Goal: Navigation & Orientation: Find specific page/section

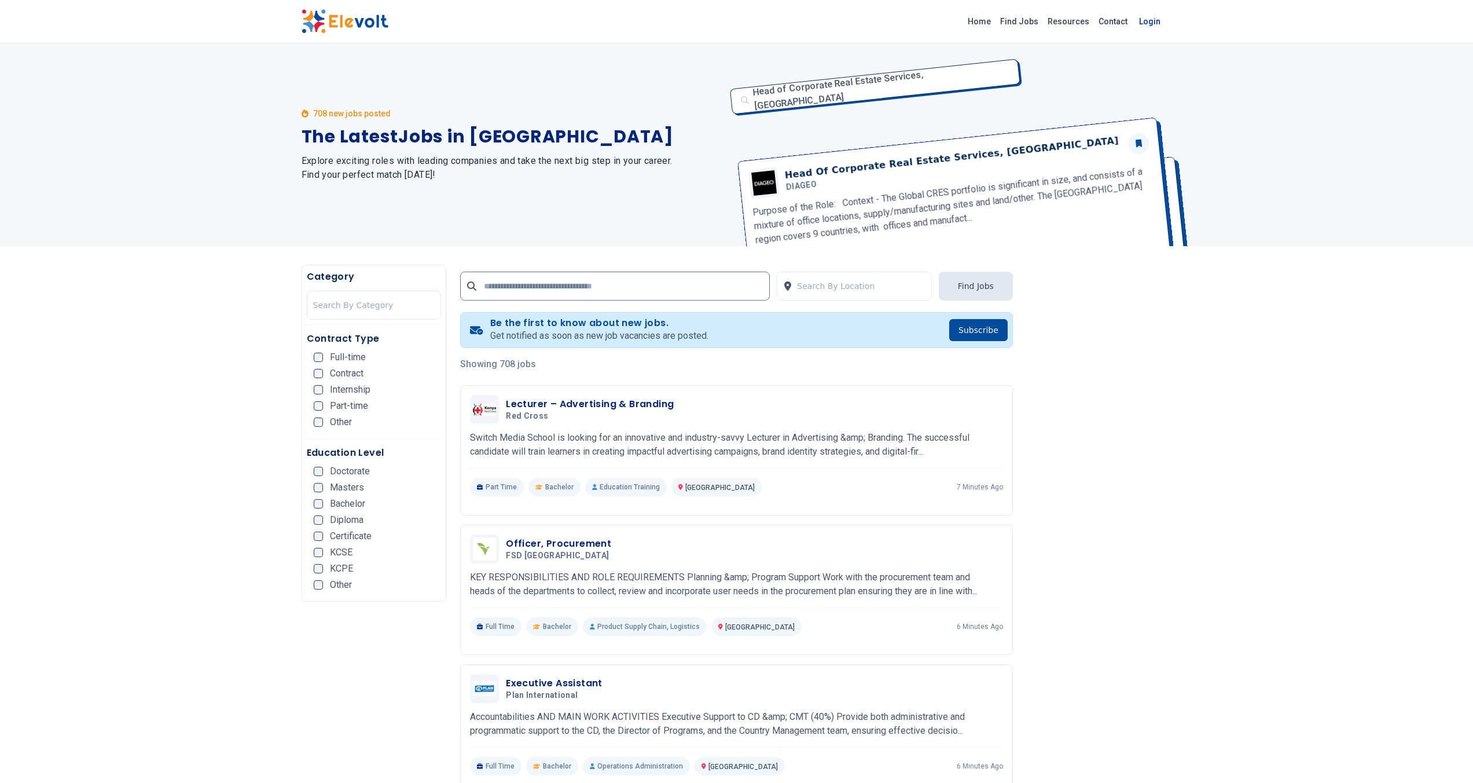
click at [1146, 25] on link "Login" at bounding box center [1149, 21] width 35 height 23
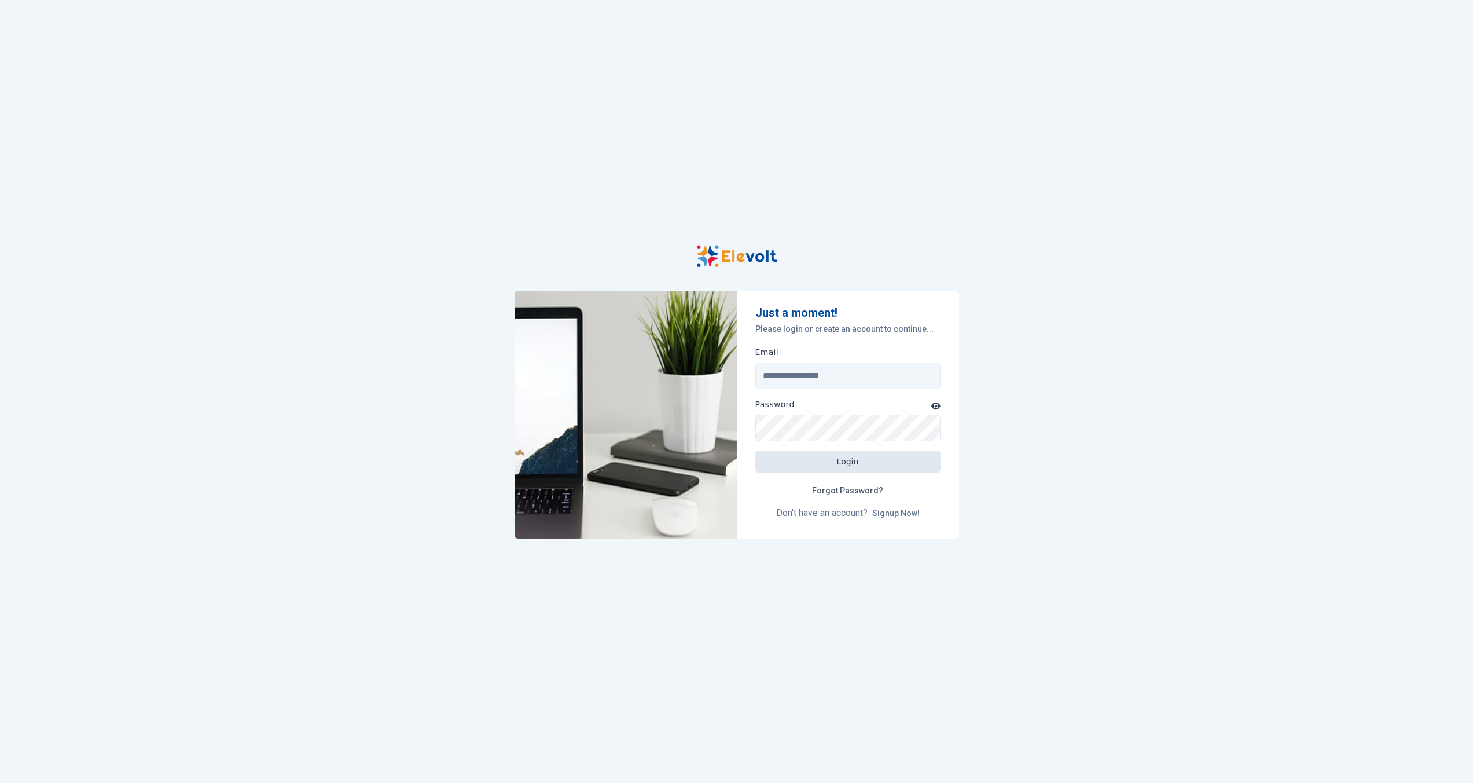
click at [756, 262] on img at bounding box center [736, 256] width 81 height 23
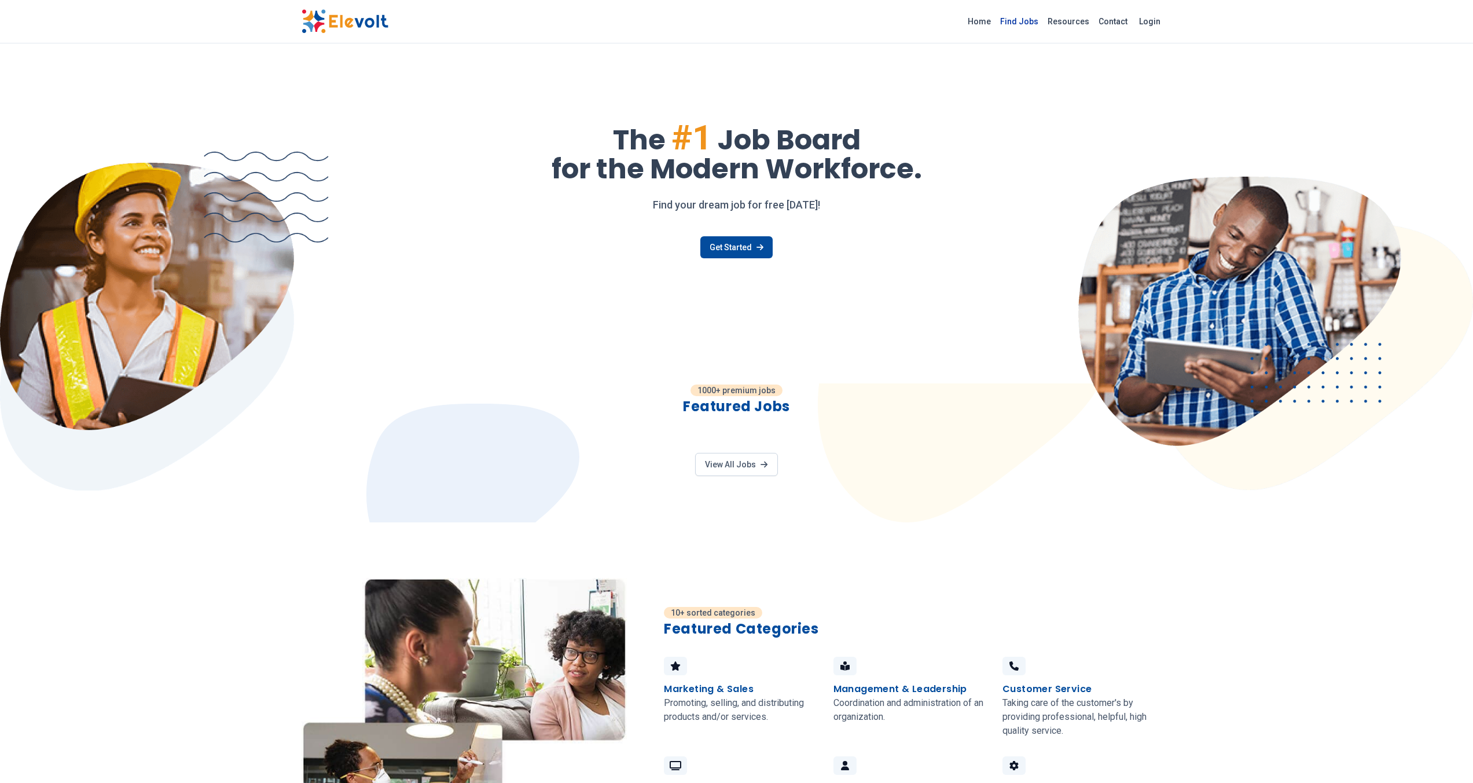
click at [1029, 27] on link "Find Jobs" at bounding box center [1019, 21] width 47 height 19
